Goal: Task Accomplishment & Management: Manage account settings

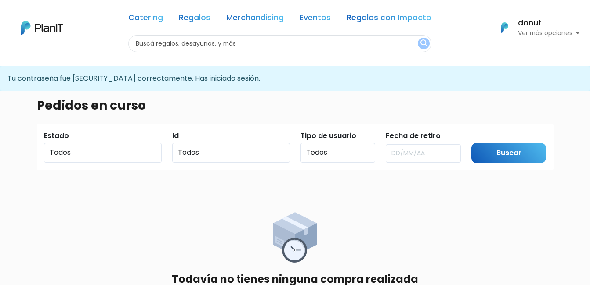
click at [541, 31] on p "Ver más opciones" at bounding box center [548, 33] width 61 height 6
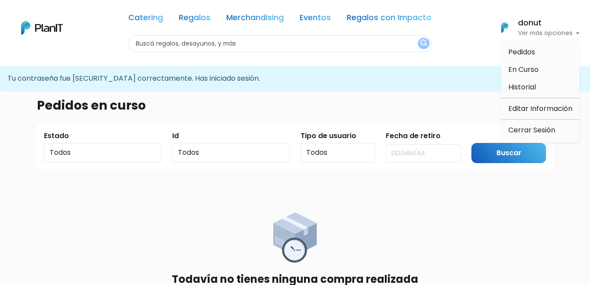
click at [411, 84] on p "Tu contraseña fue modificada correctamente. Has iniciado sesión." at bounding box center [295, 78] width 590 height 25
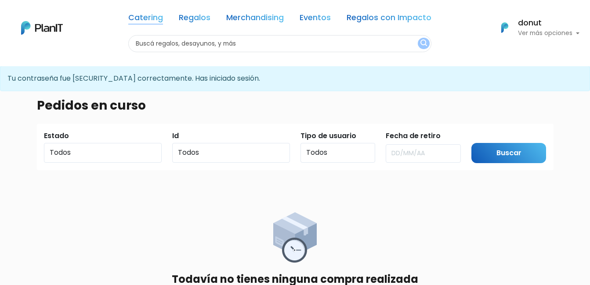
click at [144, 20] on link "Catering" at bounding box center [145, 19] width 35 height 11
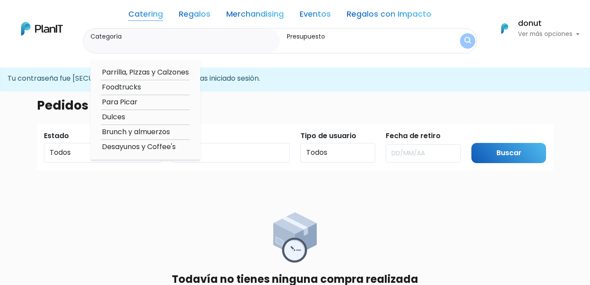
click at [561, 33] on p "Ver más opciones" at bounding box center [548, 34] width 61 height 6
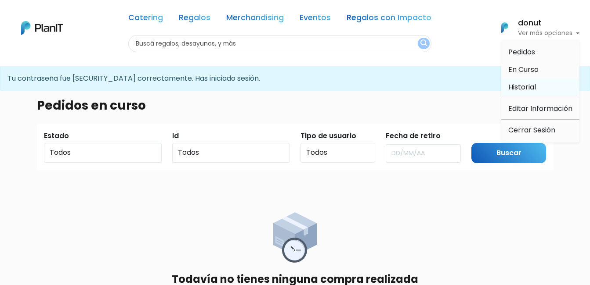
click at [525, 83] on span "Historial" at bounding box center [522, 87] width 28 height 10
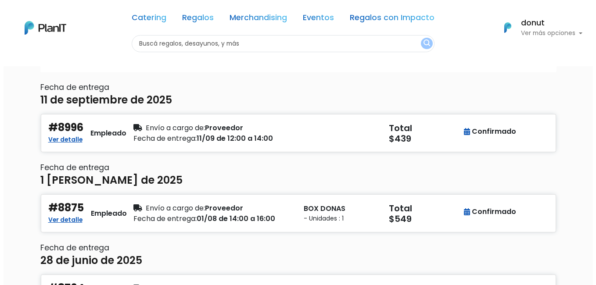
scroll to position [88, 0]
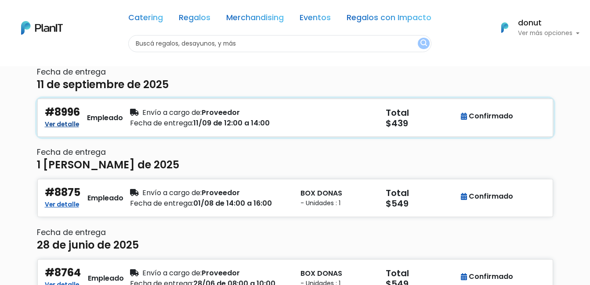
click at [70, 123] on link "Ver detalle" at bounding box center [62, 123] width 34 height 11
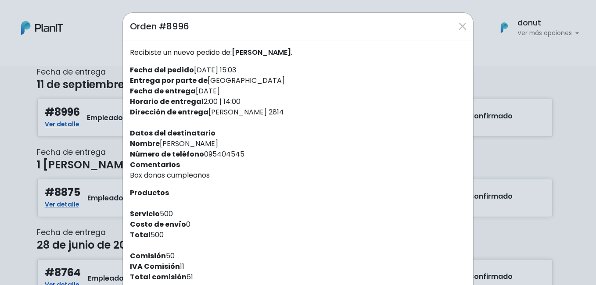
scroll to position [44, 0]
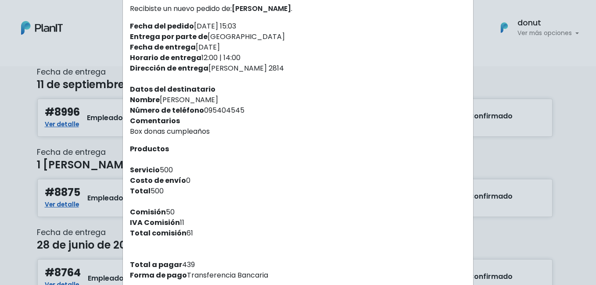
click at [565, 122] on div "Orden #8996 Recibiste un nuevo pedido de: Guillermo fiorina . Fecha del pedido …" at bounding box center [298, 142] width 596 height 285
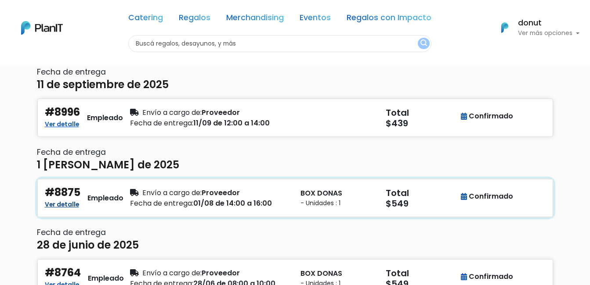
click at [70, 206] on link "Ver detalle" at bounding box center [62, 204] width 34 height 11
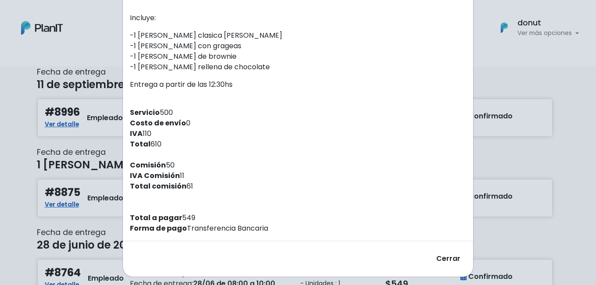
scroll to position [194, 0]
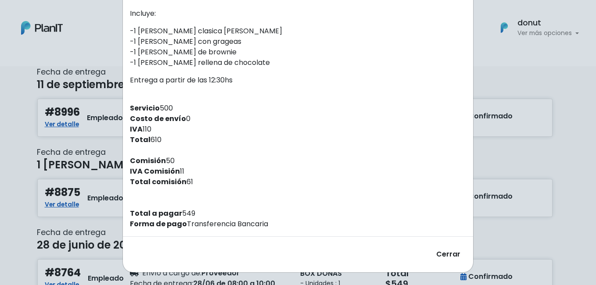
click at [546, 145] on div "Orden #8875 Recibiste un nuevo pedido de: Bruno Fernandez . Fecha del pedido 29…" at bounding box center [298, 142] width 596 height 285
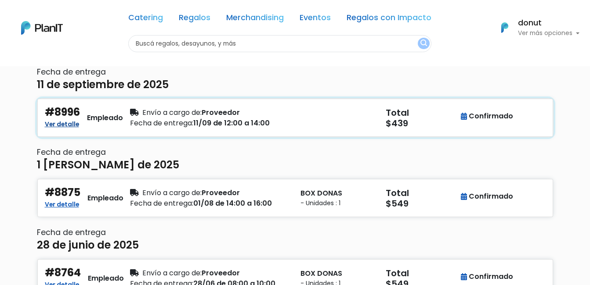
click at [66, 126] on link "Ver detalle" at bounding box center [62, 123] width 34 height 11
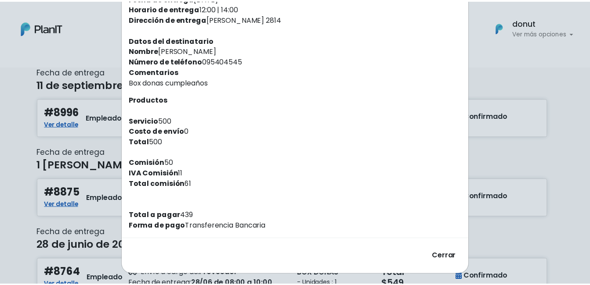
scroll to position [95, 0]
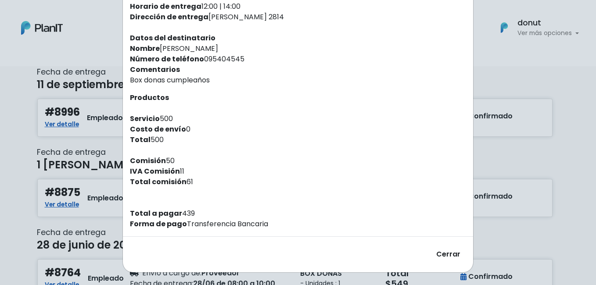
click at [513, 166] on div "Orden #8996 Recibiste un nuevo pedido de: Guillermo fiorina . Fecha del pedido …" at bounding box center [298, 142] width 596 height 285
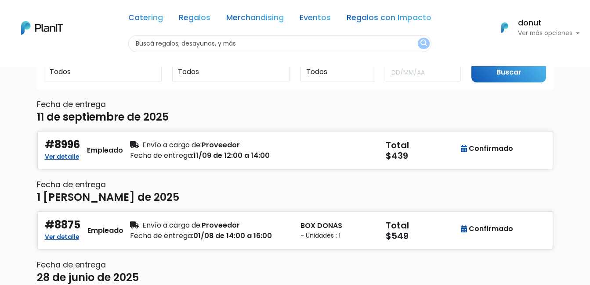
scroll to position [0, 0]
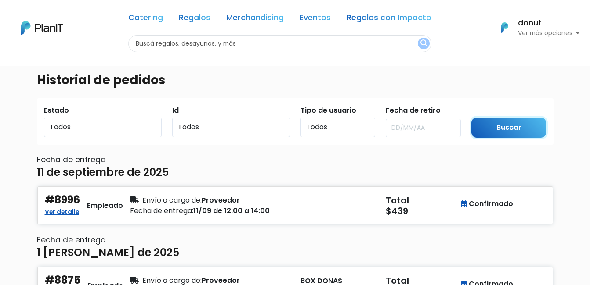
click at [514, 126] on input "Buscar" at bounding box center [508, 128] width 75 height 21
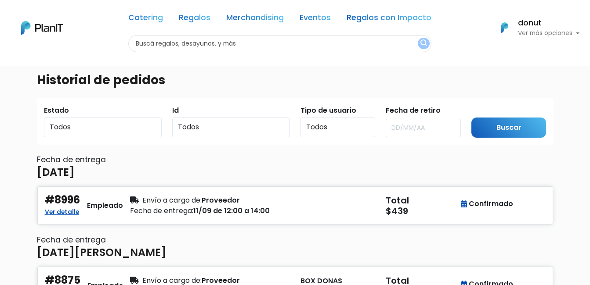
click at [565, 33] on p "Ver más opciones" at bounding box center [548, 33] width 61 height 6
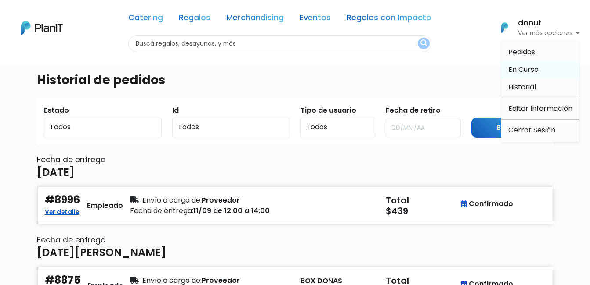
click at [531, 72] on span "En Curso" at bounding box center [523, 70] width 30 height 10
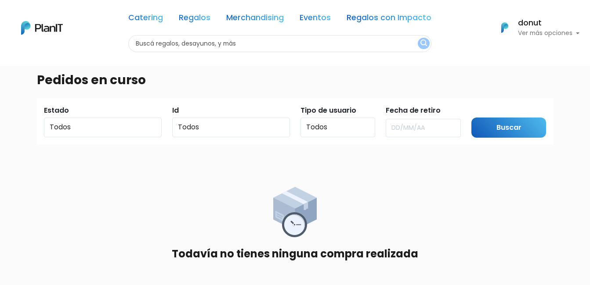
click at [568, 32] on p "Ver más opciones" at bounding box center [548, 33] width 61 height 6
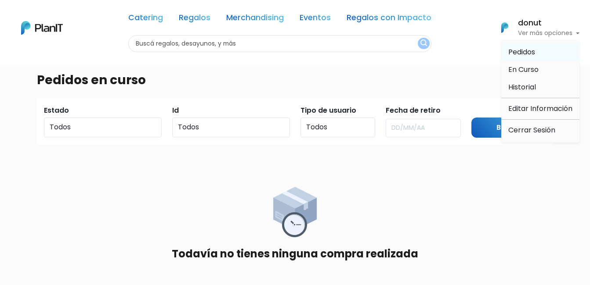
click at [542, 50] on li "Pedidos" at bounding box center [540, 52] width 78 height 18
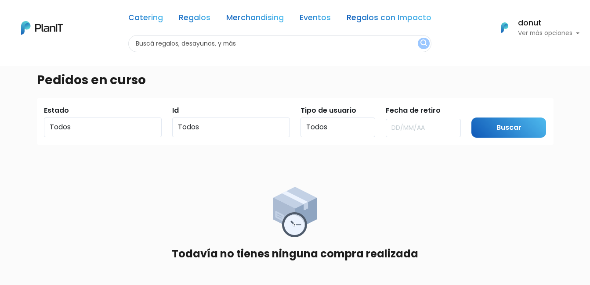
click at [544, 35] on p "Ver más opciones" at bounding box center [548, 33] width 61 height 6
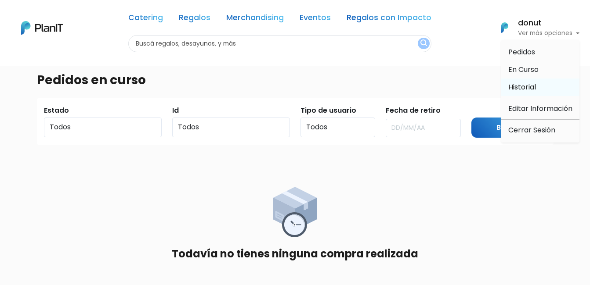
click at [527, 90] on span "Historial" at bounding box center [522, 87] width 28 height 10
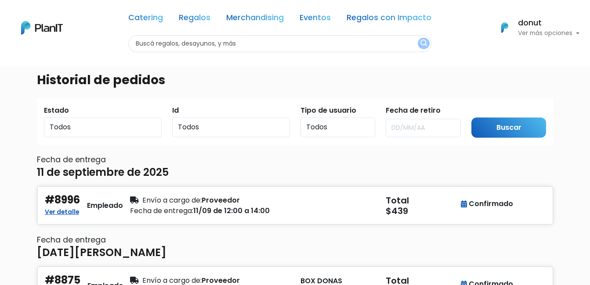
click at [535, 32] on p "Ver más opciones" at bounding box center [548, 33] width 61 height 6
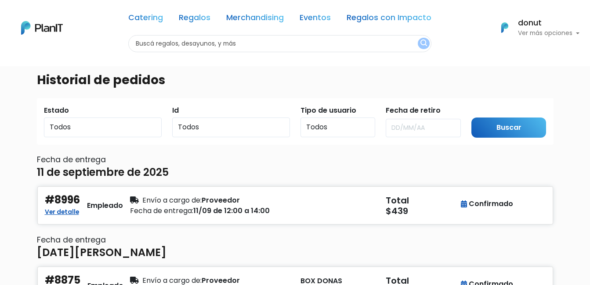
click at [520, 30] on p "Ver más opciones" at bounding box center [548, 33] width 61 height 6
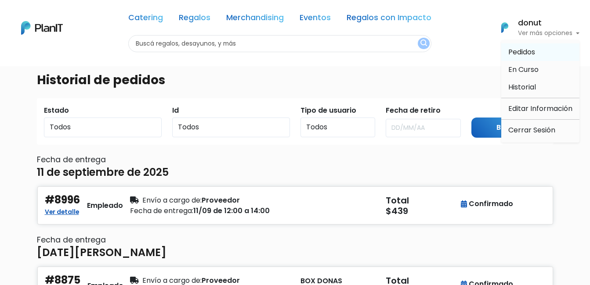
click at [524, 48] on span "Pedidos" at bounding box center [521, 52] width 27 height 10
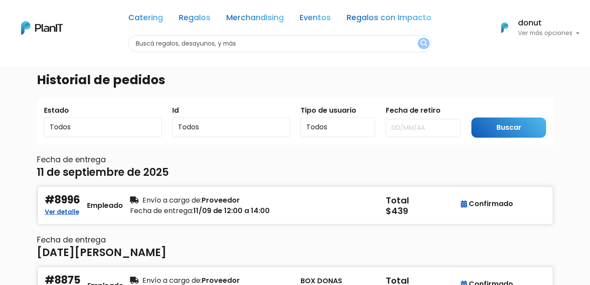
click at [538, 26] on h6 "donut" at bounding box center [548, 23] width 61 height 8
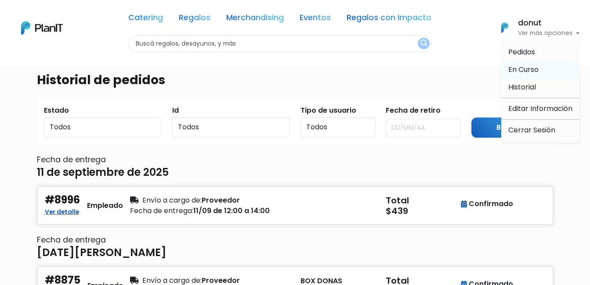
click at [562, 74] on link "En Curso" at bounding box center [540, 70] width 78 height 18
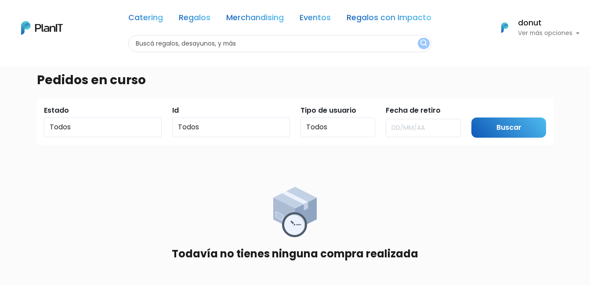
click at [578, 36] on p "Ver más opciones" at bounding box center [548, 33] width 61 height 6
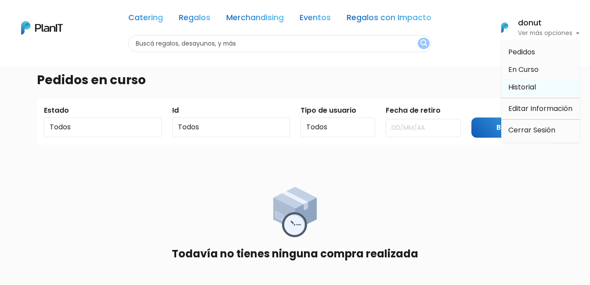
click at [553, 85] on link "Historial" at bounding box center [540, 88] width 78 height 18
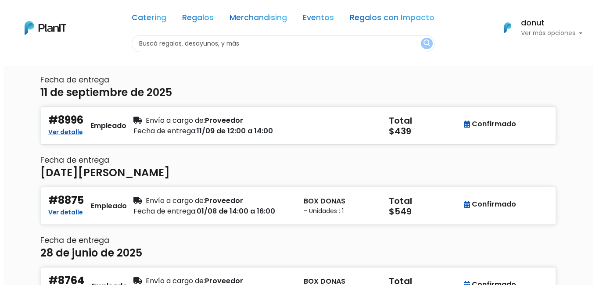
scroll to position [88, 0]
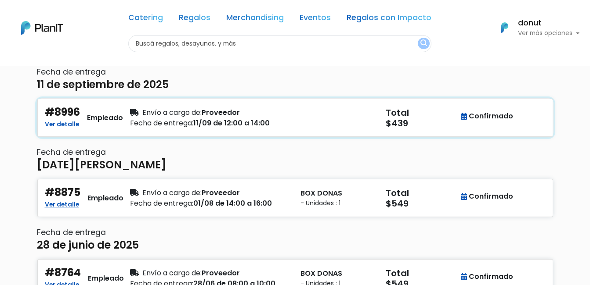
click at [487, 114] on div "Confirmado" at bounding box center [487, 116] width 52 height 11
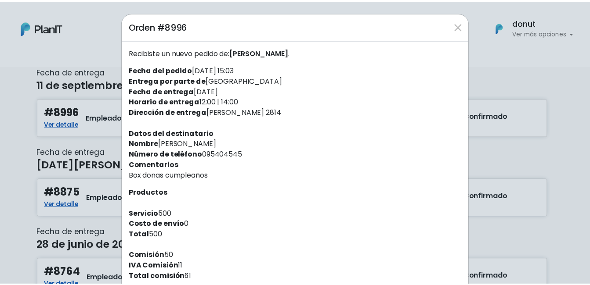
scroll to position [95, 0]
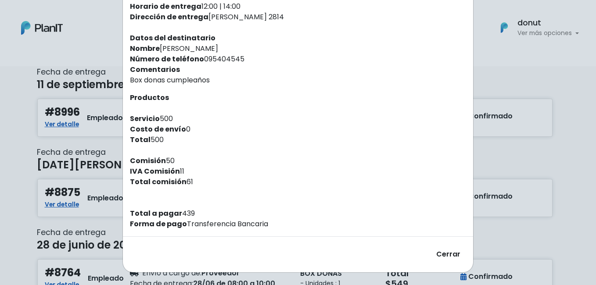
click at [536, 65] on div "Orden #8996 Recibiste un nuevo pedido de: Guillermo fiorina . Fecha del pedido …" at bounding box center [298, 142] width 596 height 285
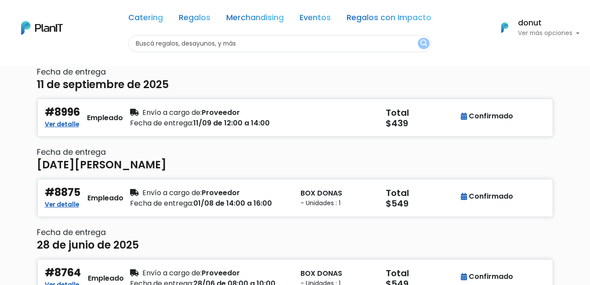
click at [573, 33] on p "Ver más opciones" at bounding box center [548, 33] width 61 height 6
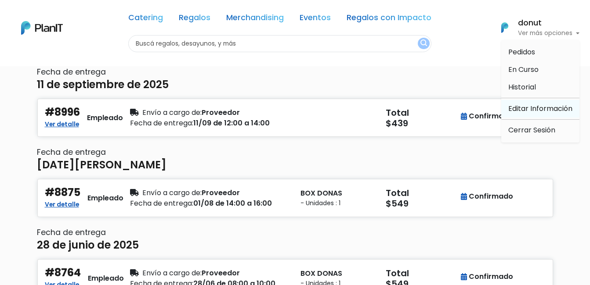
click at [561, 108] on link "Editar Información" at bounding box center [540, 109] width 78 height 18
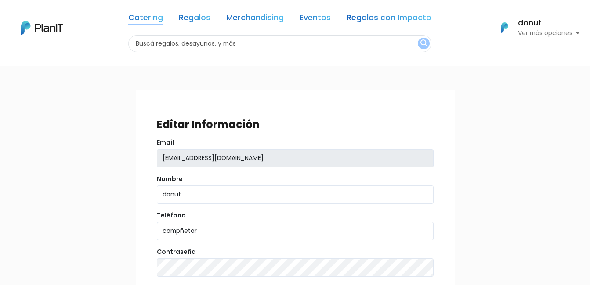
click at [153, 20] on link "Catering" at bounding box center [145, 19] width 35 height 11
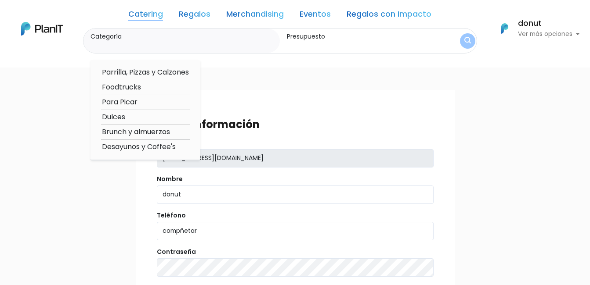
click at [123, 118] on option "Dulces" at bounding box center [145, 117] width 89 height 11
type input "Dulces"
type input "$0 - $1000"
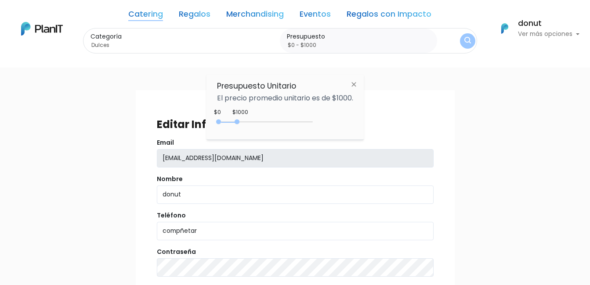
click at [357, 80] on img at bounding box center [354, 84] width 16 height 16
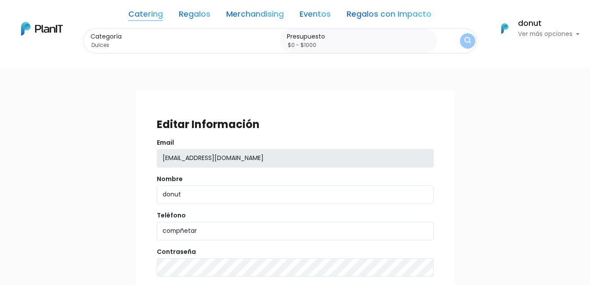
click at [138, 41] on input "Dulces" at bounding box center [183, 45] width 186 height 9
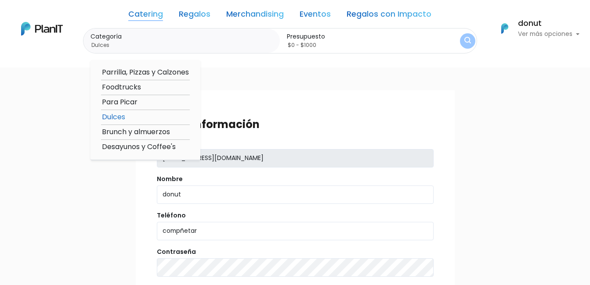
click at [146, 69] on option "Parrilla, Pizzas y Calzones" at bounding box center [145, 72] width 89 height 11
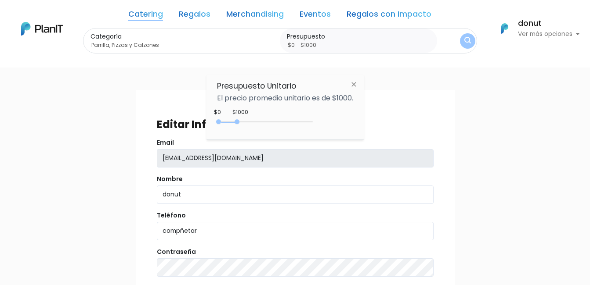
click at [191, 14] on link "Regalos" at bounding box center [195, 16] width 32 height 11
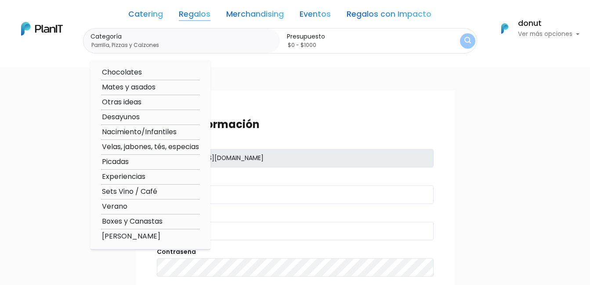
click at [125, 72] on option "Chocolates" at bounding box center [150, 72] width 99 height 11
type input "Chocolates"
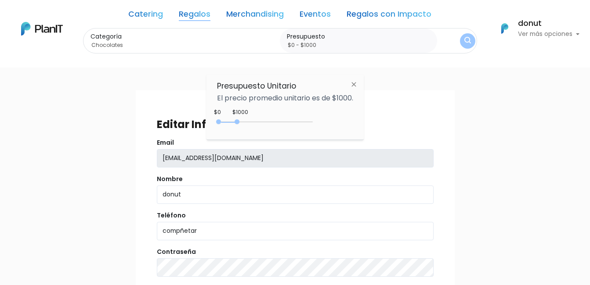
click at [294, 110] on div "Presupuesto Unitario El precio promedio unitario es de $1000. $1000 $0 0 : 1000…" at bounding box center [284, 107] width 157 height 65
click at [300, 99] on p "El precio promedio unitario es de $1000." at bounding box center [285, 98] width 136 height 7
click at [238, 124] on div "0 : 1000 0 1000" at bounding box center [266, 123] width 92 height 9
click at [239, 119] on div "0 : 1000 0 1000 0,1000" at bounding box center [266, 124] width 92 height 11
drag, startPoint x: 239, startPoint y: 119, endPoint x: 244, endPoint y: 118, distance: 5.3
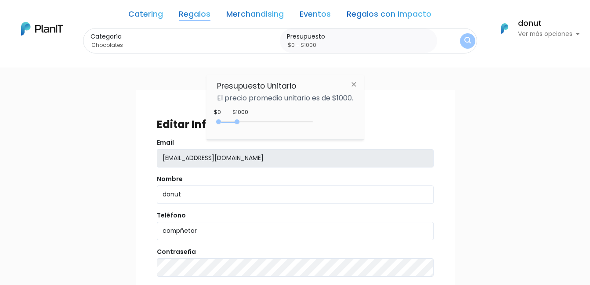
click at [244, 119] on div "0 : 1000 0 1000 0,1000" at bounding box center [266, 124] width 92 height 11
click at [375, 40] on label "Presupuesto" at bounding box center [360, 36] width 147 height 9
click at [375, 41] on input "$0 - $1000" at bounding box center [360, 45] width 147 height 9
click at [459, 40] on button "submit" at bounding box center [467, 41] width 22 height 22
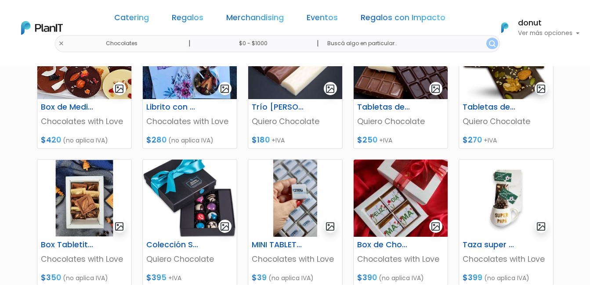
scroll to position [483, 0]
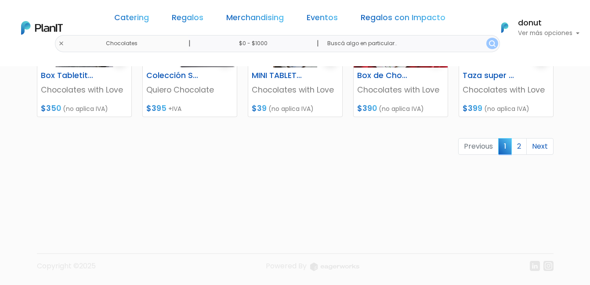
click at [552, 31] on p "Ver más opciones" at bounding box center [548, 33] width 61 height 6
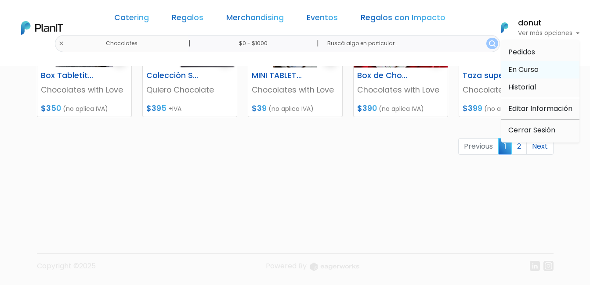
click at [531, 72] on span "En Curso" at bounding box center [523, 70] width 30 height 10
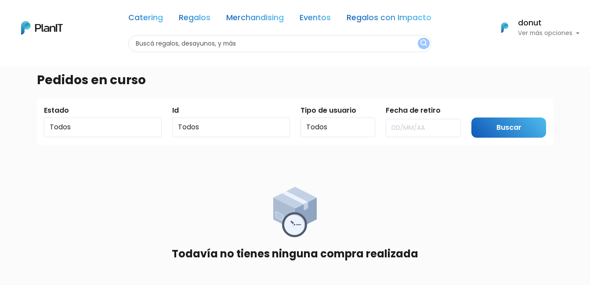
click at [572, 34] on p "Ver más opciones" at bounding box center [548, 33] width 61 height 6
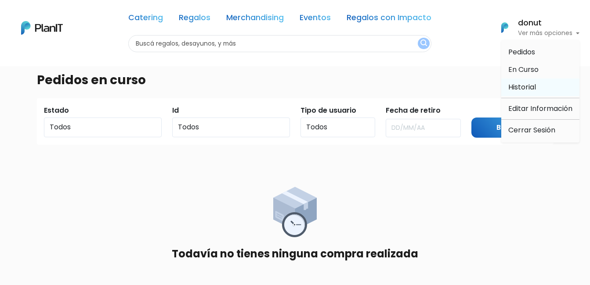
click at [522, 86] on span "Historial" at bounding box center [522, 87] width 28 height 10
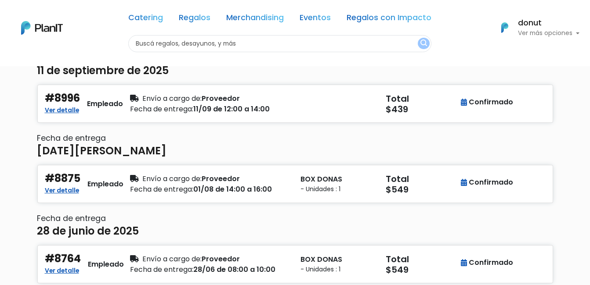
scroll to position [88, 0]
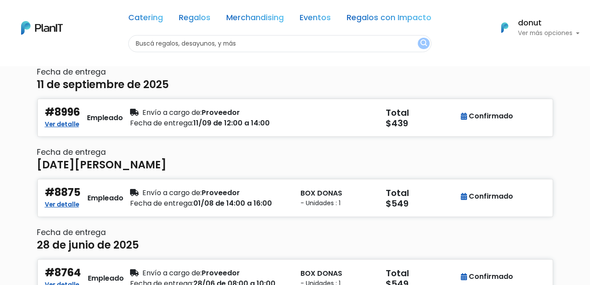
click at [553, 32] on p "Ver más opciones" at bounding box center [548, 33] width 61 height 6
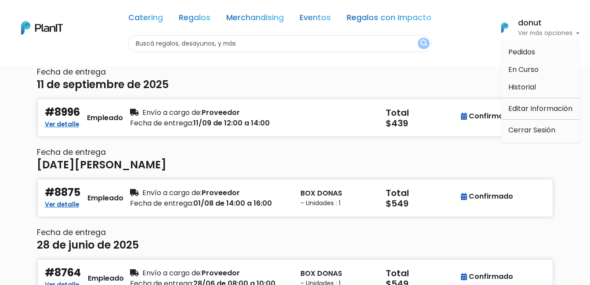
click at [558, 31] on p "Ver más opciones" at bounding box center [548, 33] width 61 height 6
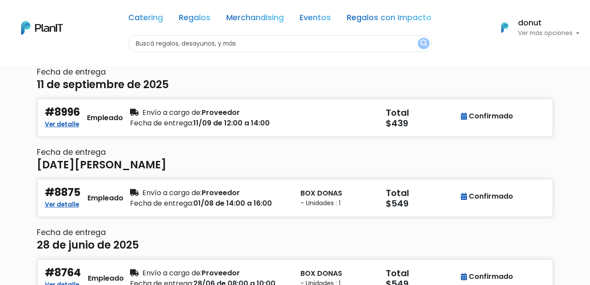
click at [558, 31] on p "Ver más opciones" at bounding box center [548, 33] width 61 height 6
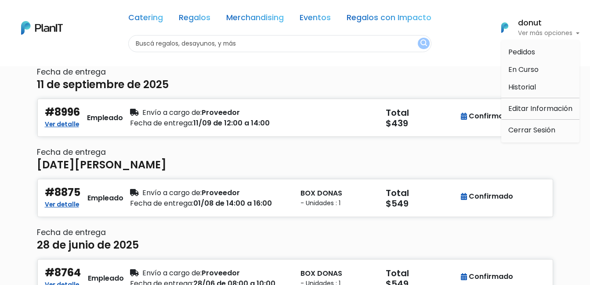
click at [523, 22] on h6 "donut" at bounding box center [548, 23] width 61 height 8
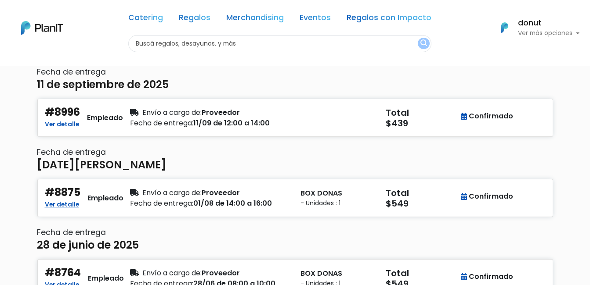
click at [523, 22] on h6 "donut" at bounding box center [548, 23] width 61 height 8
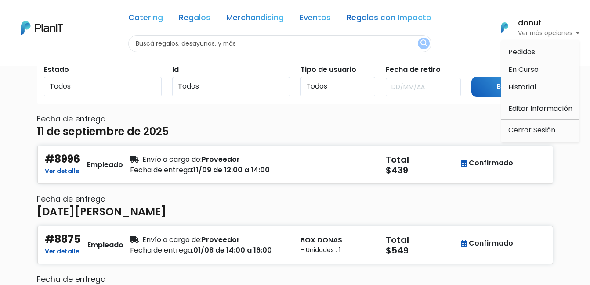
scroll to position [0, 0]
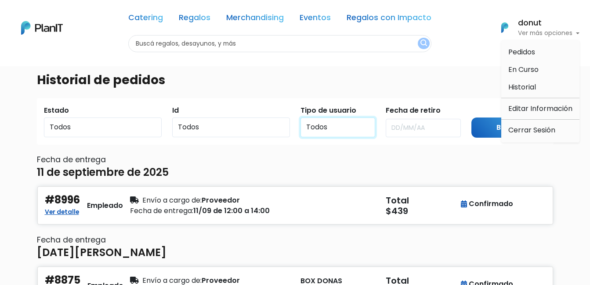
click at [350, 132] on select "Todos Usuarios Empresa Usuarios Empleado Usuarios Consumidores" at bounding box center [337, 128] width 75 height 20
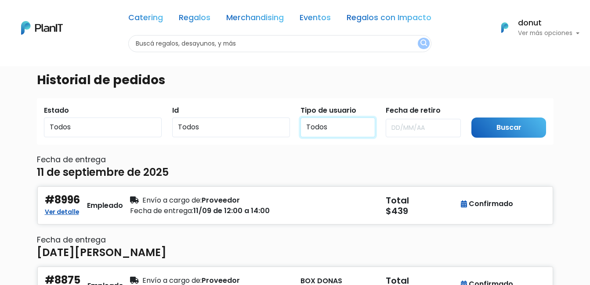
select select "Users::OrganisationUser"
click at [300, 118] on select "Todos Usuarios Empresa Usuarios Empleado Usuarios Consumidores" at bounding box center [337, 128] width 75 height 20
click at [499, 130] on input "Buscar" at bounding box center [508, 128] width 75 height 21
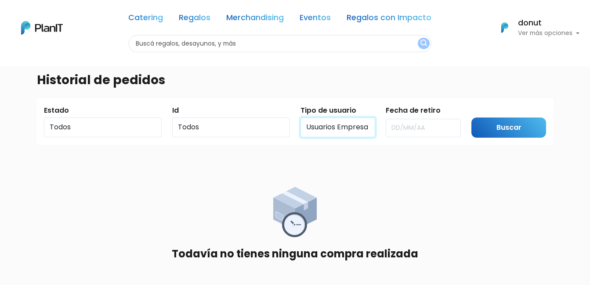
click at [347, 123] on select "Todos Usuarios Empresa Usuarios Empleado Usuarios Consumidores" at bounding box center [337, 128] width 75 height 20
select select
click at [300, 118] on select "Todos Usuarios Empresa Usuarios Empleado Usuarios Consumidores" at bounding box center [337, 128] width 75 height 20
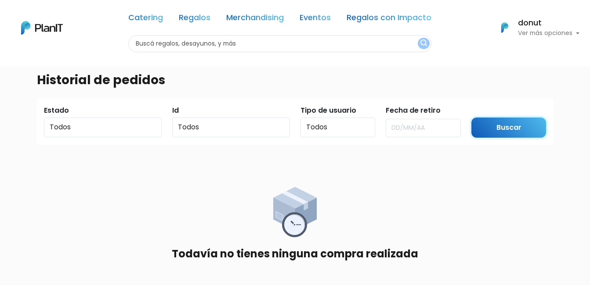
click at [526, 133] on input "Buscar" at bounding box center [508, 128] width 75 height 21
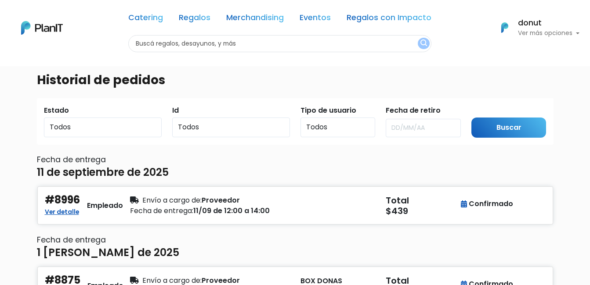
click at [567, 33] on p "Ver más opciones" at bounding box center [548, 33] width 61 height 6
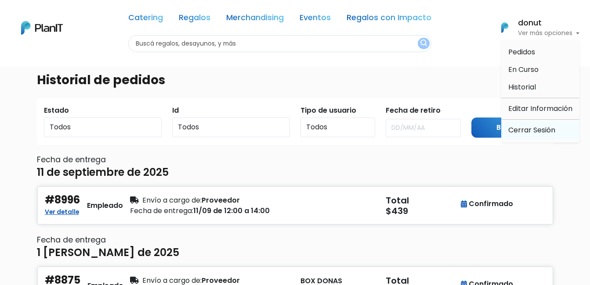
click at [531, 131] on link "Cerrar Sesión" at bounding box center [540, 131] width 78 height 18
